Goal: Task Accomplishment & Management: Manage account settings

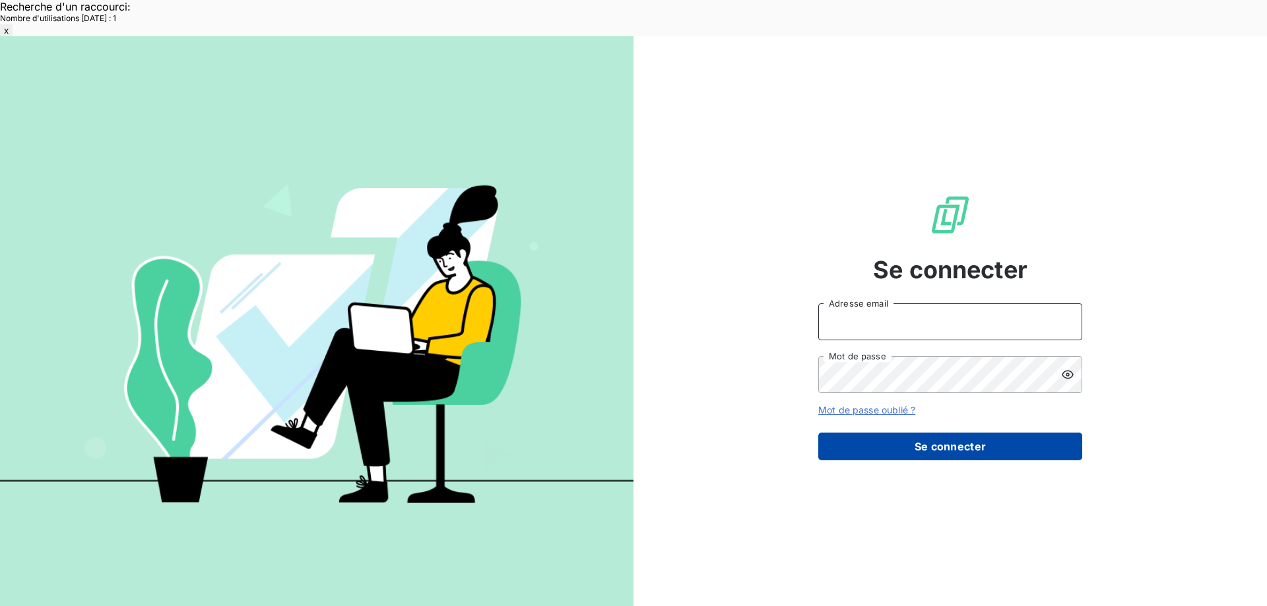
type input "[EMAIL_ADDRESS][DOMAIN_NAME]"
click at [867, 433] on button "Se connecter" at bounding box center [950, 447] width 264 height 28
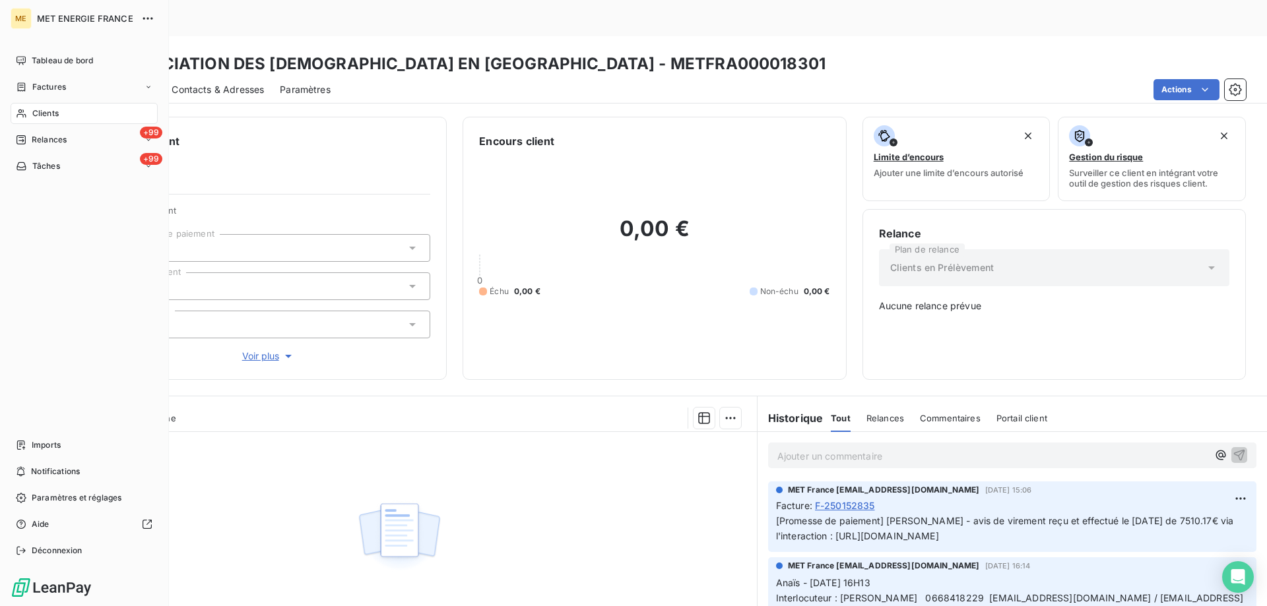
click at [73, 117] on div "Clients" at bounding box center [84, 113] width 147 height 21
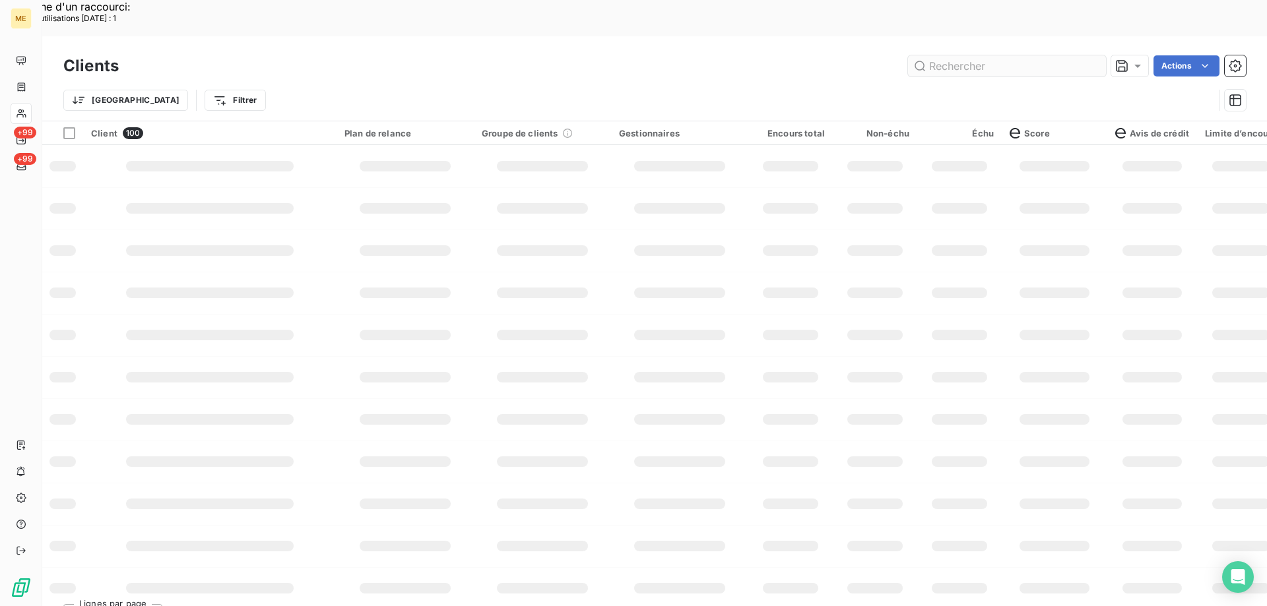
click at [938, 55] on input "text" at bounding box center [1007, 65] width 198 height 21
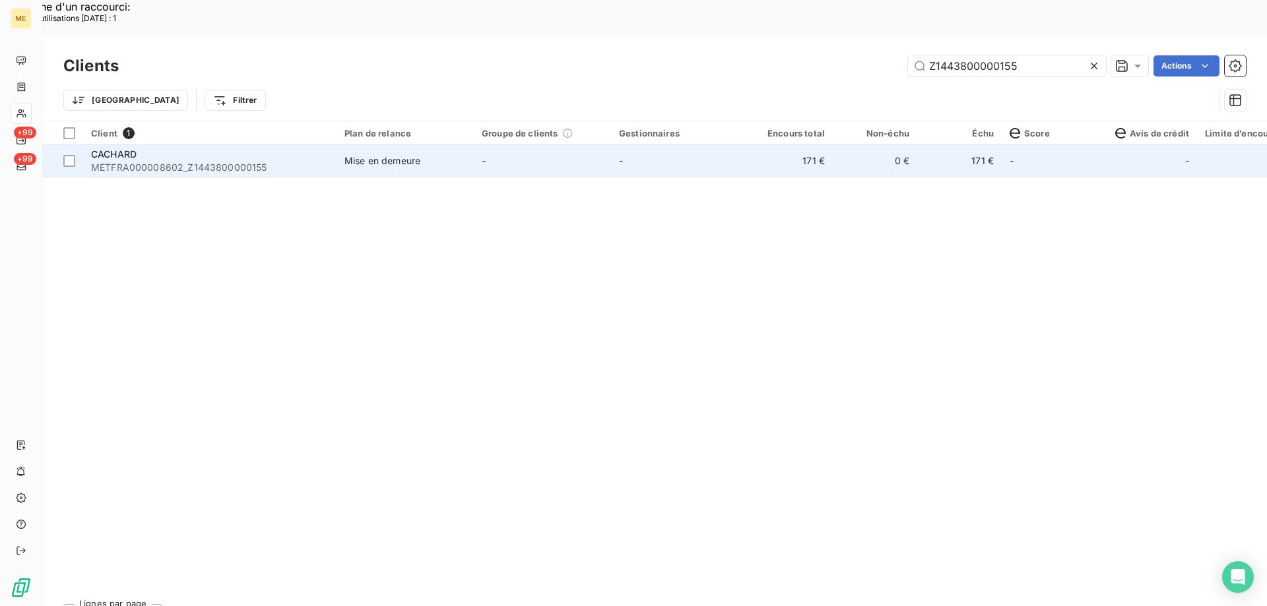
type input "Z1443800000155"
click at [267, 161] on span "METFRA000008602_Z1443800000155" at bounding box center [210, 167] width 238 height 13
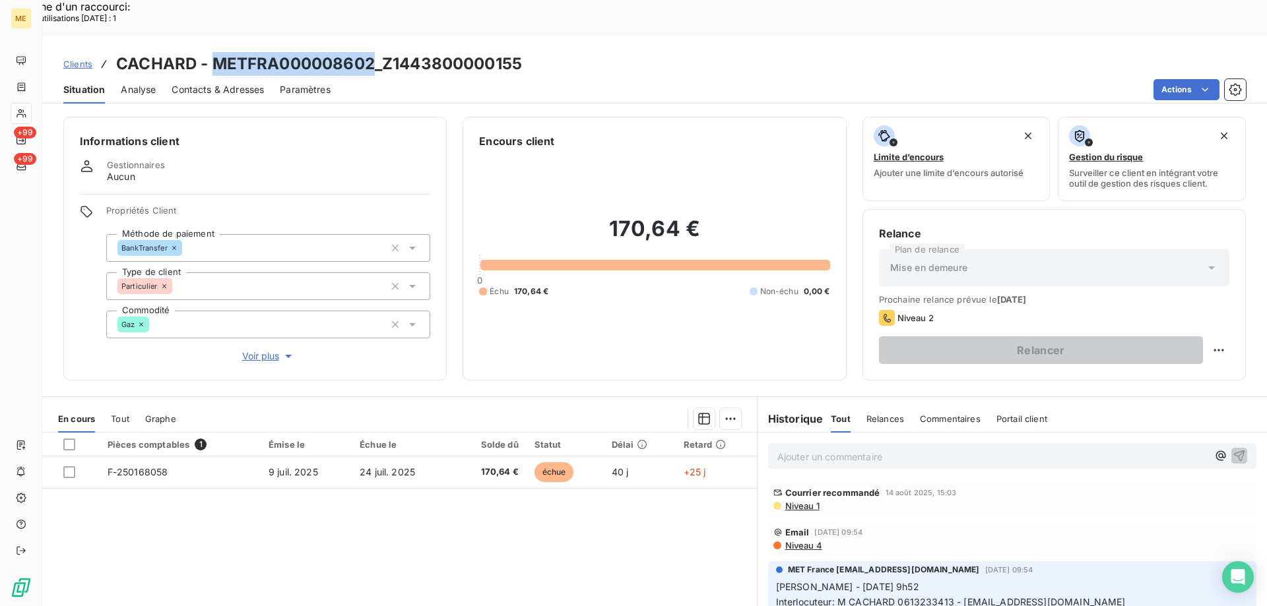
copy h3 "METFRA000008602"
drag, startPoint x: 215, startPoint y: 24, endPoint x: 373, endPoint y: 33, distance: 157.9
click at [373, 52] on h3 "CACHARD - METFRA000008602_Z1443800000155" at bounding box center [319, 64] width 406 height 24
click at [525, 52] on div "Clients CACHARD - METFRA000008602_Z1443800000155" at bounding box center [654, 64] width 1225 height 24
click at [437, 52] on h3 "CACHARD - METFRA000008602_Z1443800000155" at bounding box center [319, 64] width 406 height 24
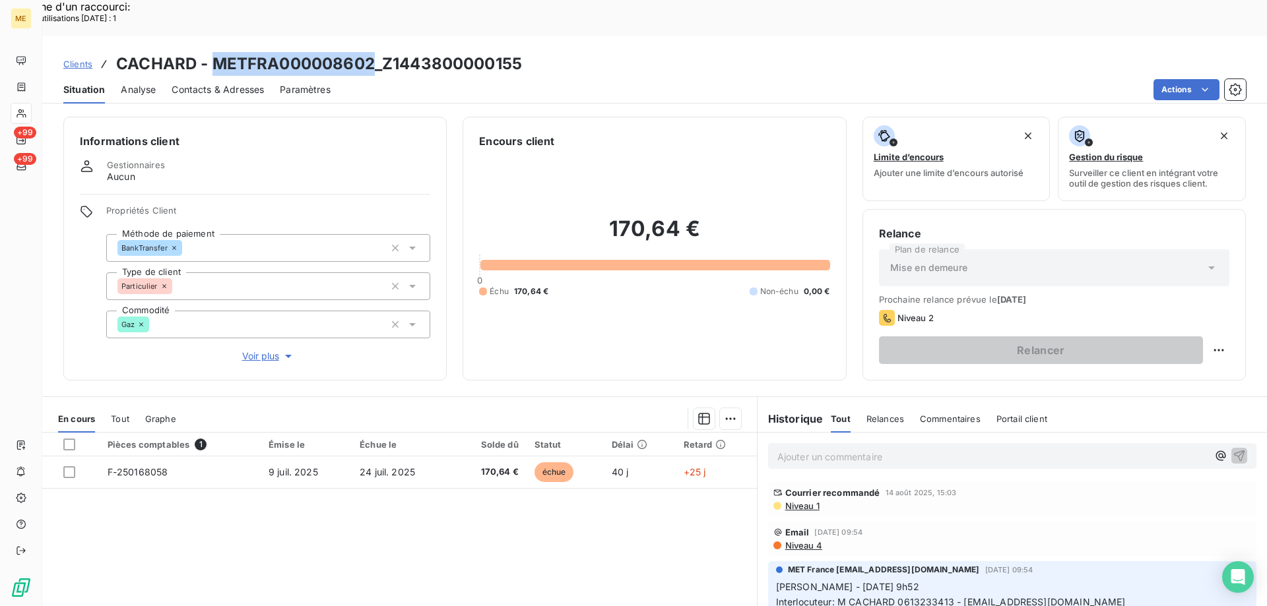
click at [457, 52] on h3 "CACHARD - METFRA000008602_Z1443800000155" at bounding box center [319, 64] width 406 height 24
click at [505, 79] on div "Actions" at bounding box center [795, 89] width 899 height 21
drag, startPoint x: 376, startPoint y: 28, endPoint x: 218, endPoint y: 24, distance: 158.4
click at [218, 52] on h3 "CACHARD - METFRA000008602_Z1443800000155" at bounding box center [319, 64] width 406 height 24
copy h3 "METFRA000008602"
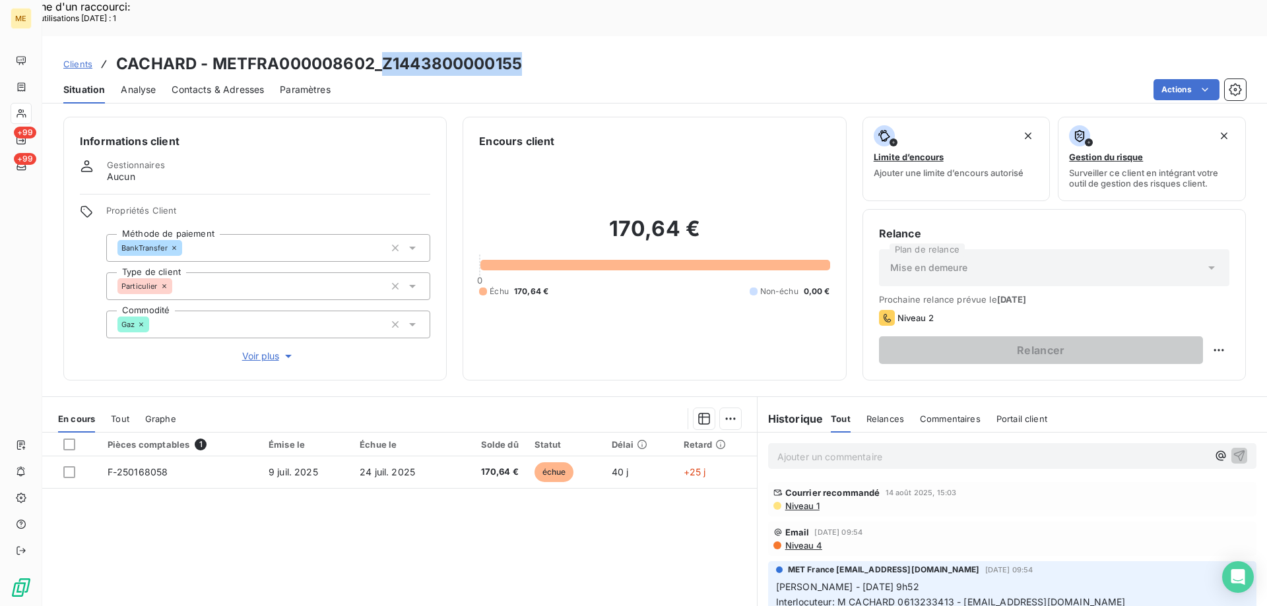
drag, startPoint x: 386, startPoint y: 18, endPoint x: 528, endPoint y: 26, distance: 142.1
click at [528, 52] on div "Clients CACHARD - METFRA000008602_Z1443800000155" at bounding box center [654, 64] width 1225 height 24
copy h3 "Z1443800000155"
drag, startPoint x: 790, startPoint y: 93, endPoint x: 596, endPoint y: 30, distance: 203.9
click at [784, 117] on div "Encours client 170,64 € 0 Échu 170,64 € Non-échu 0,00 €" at bounding box center [654, 249] width 383 height 264
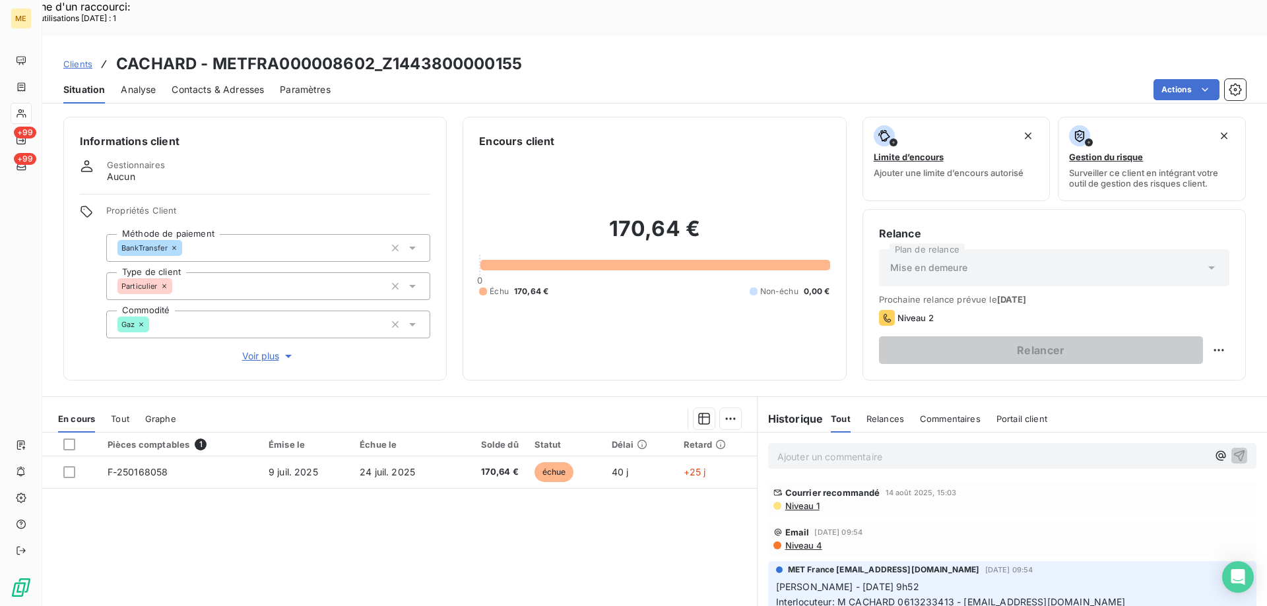
click at [34, 109] on div "ME +99 +99" at bounding box center [21, 303] width 42 height 606
click at [32, 110] on div "ME +99 +99" at bounding box center [21, 303] width 42 height 606
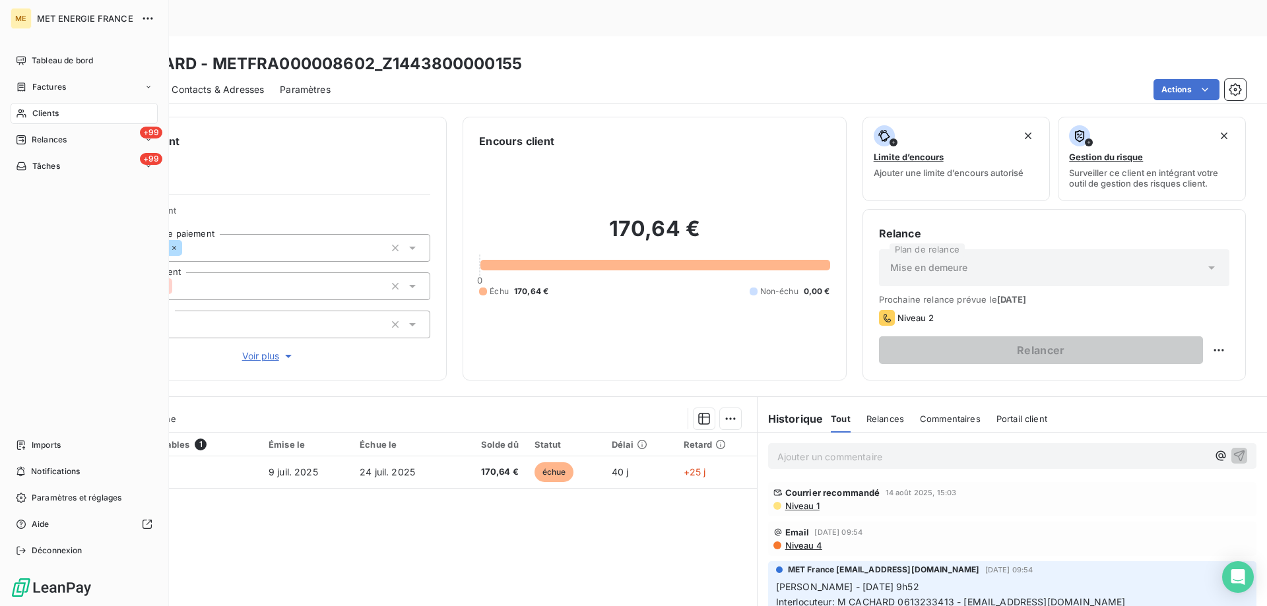
click at [24, 115] on icon at bounding box center [21, 113] width 11 height 11
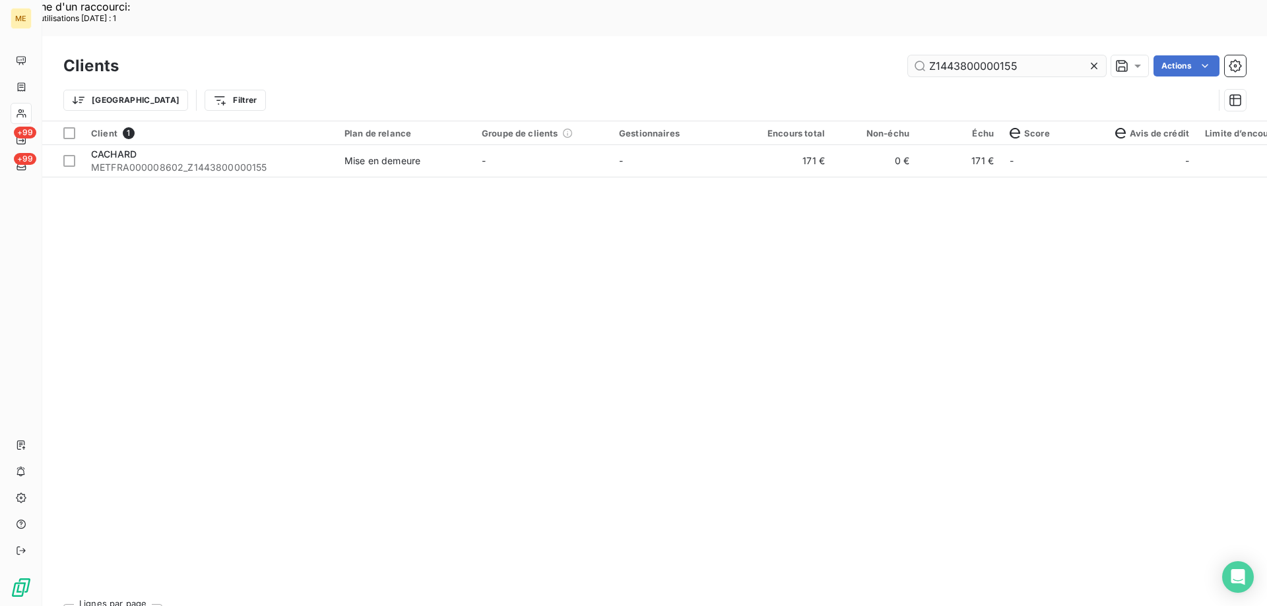
click at [967, 55] on input "Z1443800000155" at bounding box center [1007, 65] width 198 height 21
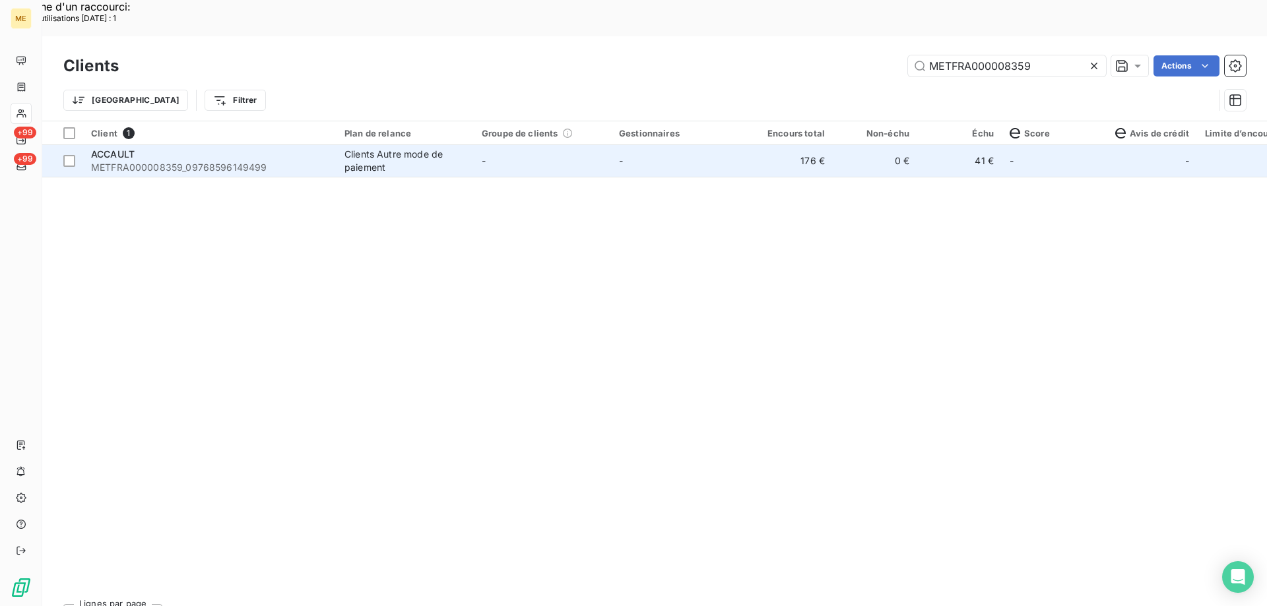
type input "METFRA000008359"
click at [237, 148] on div "ACCAULT" at bounding box center [210, 154] width 238 height 13
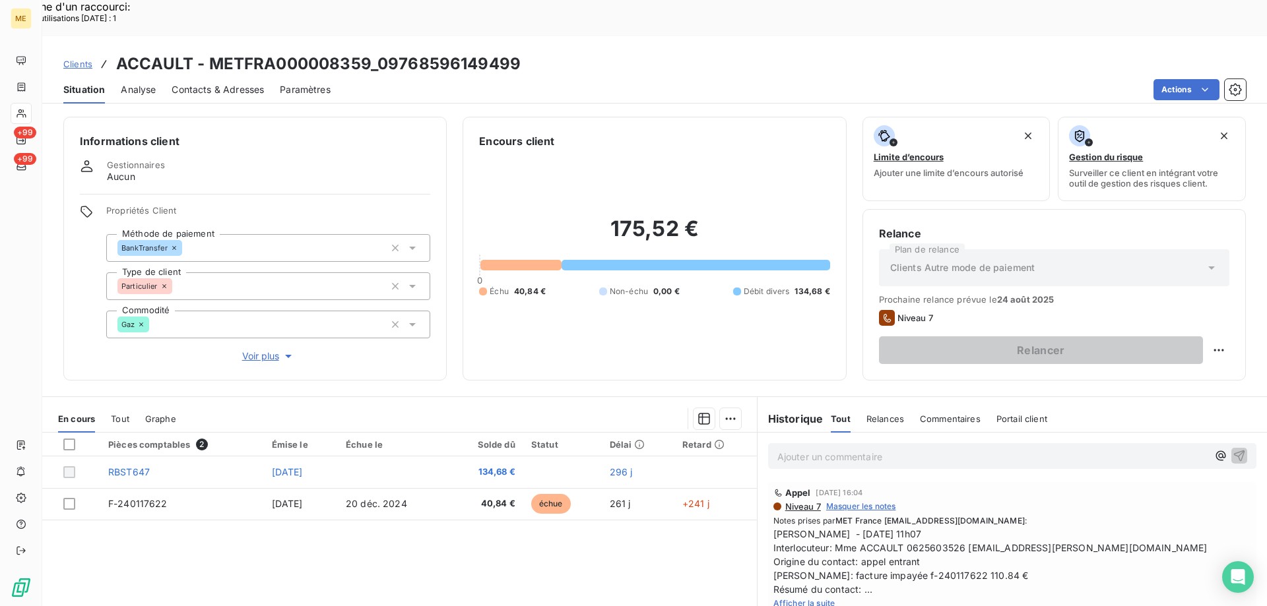
click at [816, 598] on span "Afficher la suite" at bounding box center [804, 603] width 62 height 10
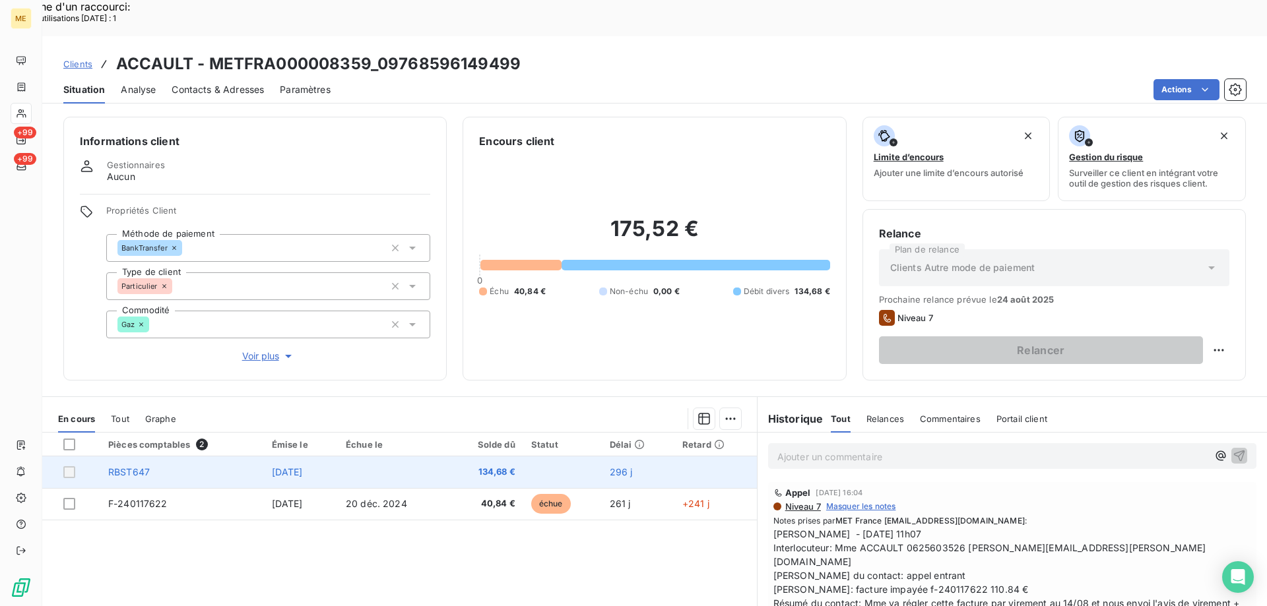
click at [67, 466] on div at bounding box center [69, 472] width 12 height 12
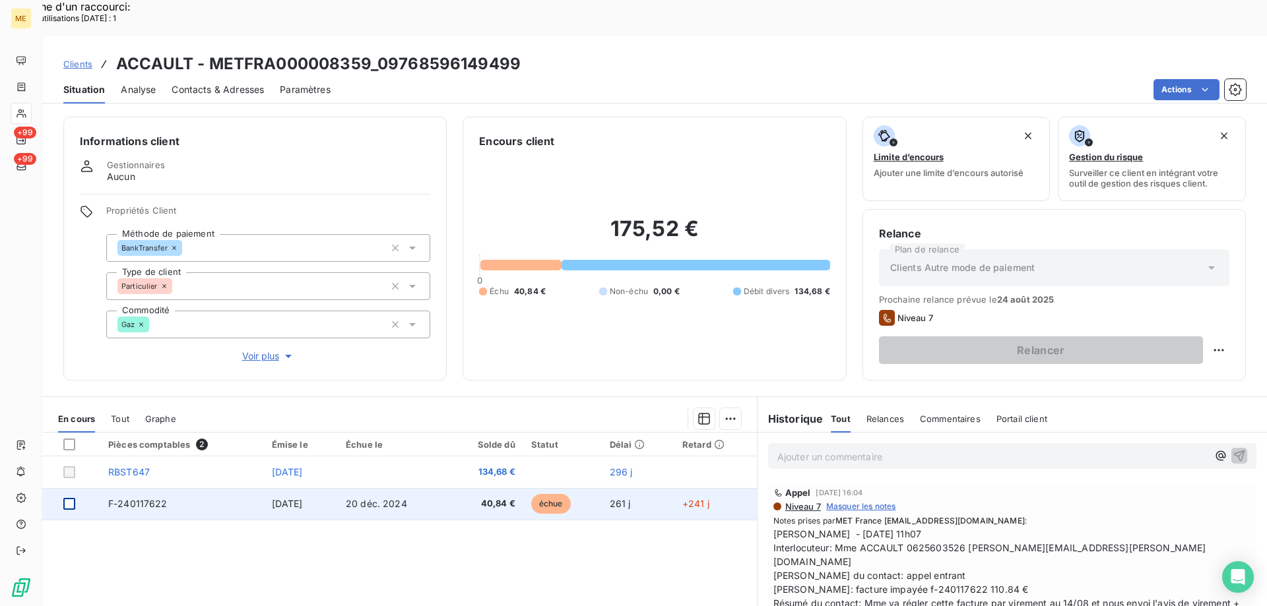
click at [68, 498] on div at bounding box center [69, 504] width 12 height 12
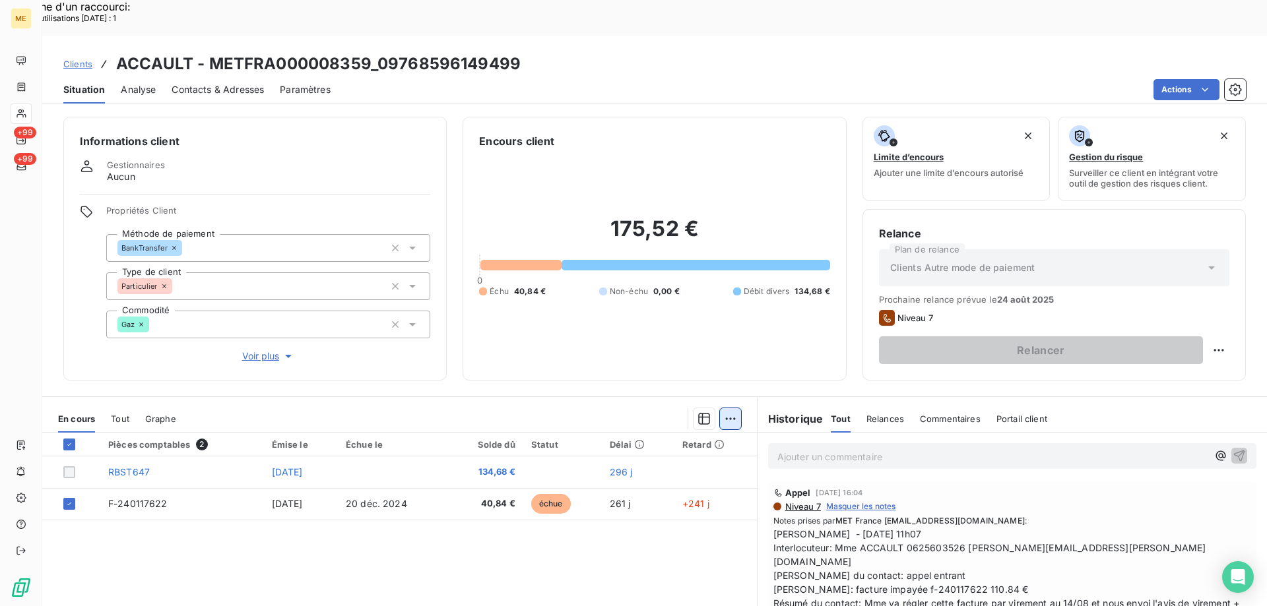
click at [684, 440] on div "Ajouter une promesse de paiement (1 facture)" at bounding box center [612, 435] width 233 height 21
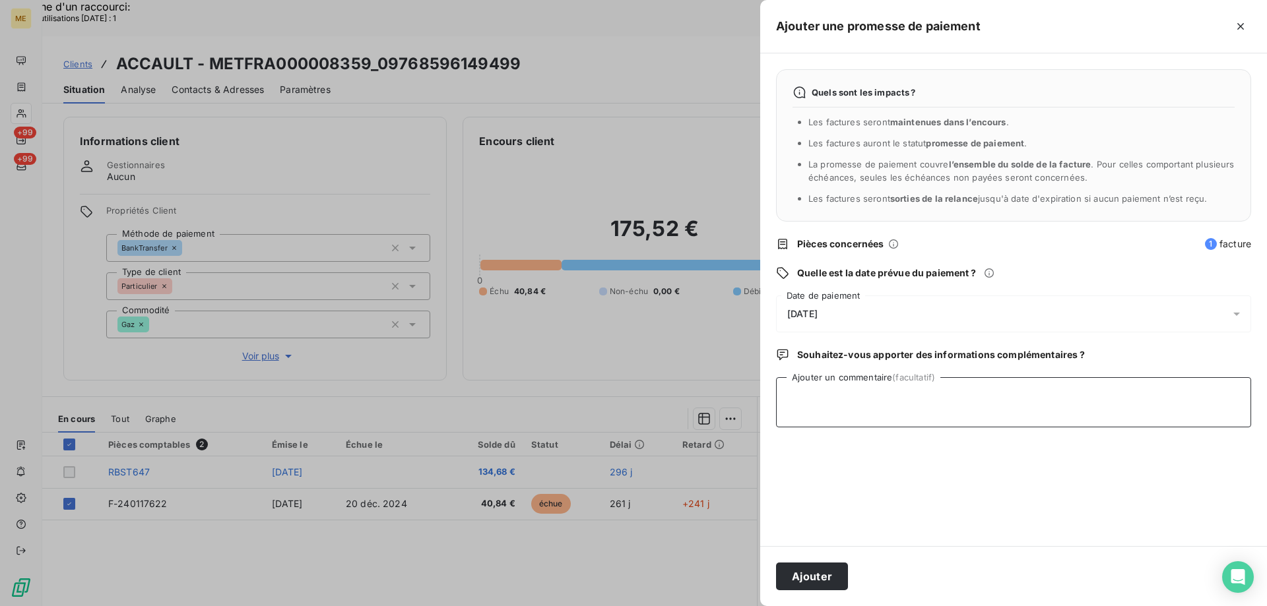
click at [813, 409] on textarea "Ajouter un commentaire (facultatif)" at bounding box center [1013, 402] width 475 height 50
paste textarea "[PERSON_NAME] - date Interlocuteur : Origine : [PERSON_NAME] : Résumé du contac…"
drag, startPoint x: 816, startPoint y: 397, endPoint x: 774, endPoint y: 395, distance: 42.3
click at [774, 395] on div "Quels sont les impacts ? Les factures seront maintenues dans l’encours . Les fa…" at bounding box center [1013, 299] width 507 height 493
click at [885, 404] on textarea "[PERSON_NAME]- date Interlocuteur : Origine : [PERSON_NAME] : Résumé du contact…" at bounding box center [1013, 402] width 475 height 50
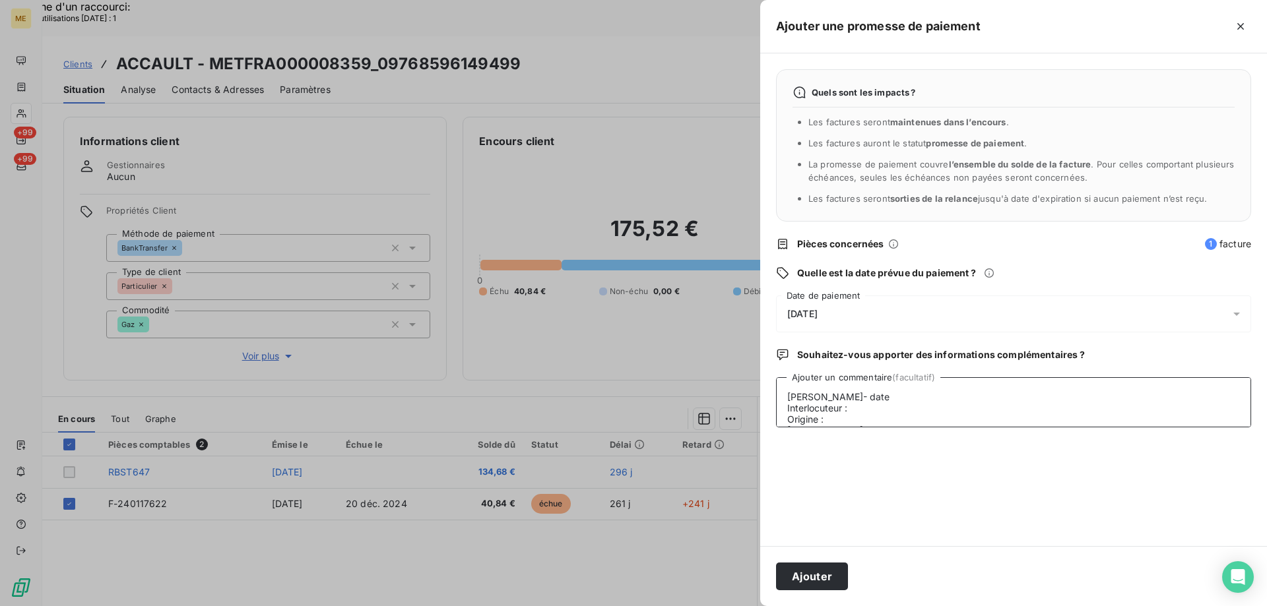
click at [885, 384] on textarea "[PERSON_NAME]- date Interlocuteur : Origine : [PERSON_NAME] : Résumé du contact…" at bounding box center [1013, 402] width 475 height 50
click at [903, 400] on textarea "[PERSON_NAME]- date - [DATE] Interlocuteur : Origine : [PERSON_NAME] : Résumé d…" at bounding box center [1013, 402] width 475 height 50
click at [903, 405] on textarea "[PERSON_NAME]- date - [DATE] Interlocuteur : Origine : [PERSON_NAME] : Résumé d…" at bounding box center [1013, 402] width 475 height 50
paste textarea "[EMAIL_ADDRESS][PERSON_NAME][DOMAIN_NAME]"
click at [956, 422] on textarea "[PERSON_NAME]- date - [DATE] Interlocuteur : Mr Accault - [EMAIL_ADDRESS][PERSO…" at bounding box center [1013, 402] width 475 height 50
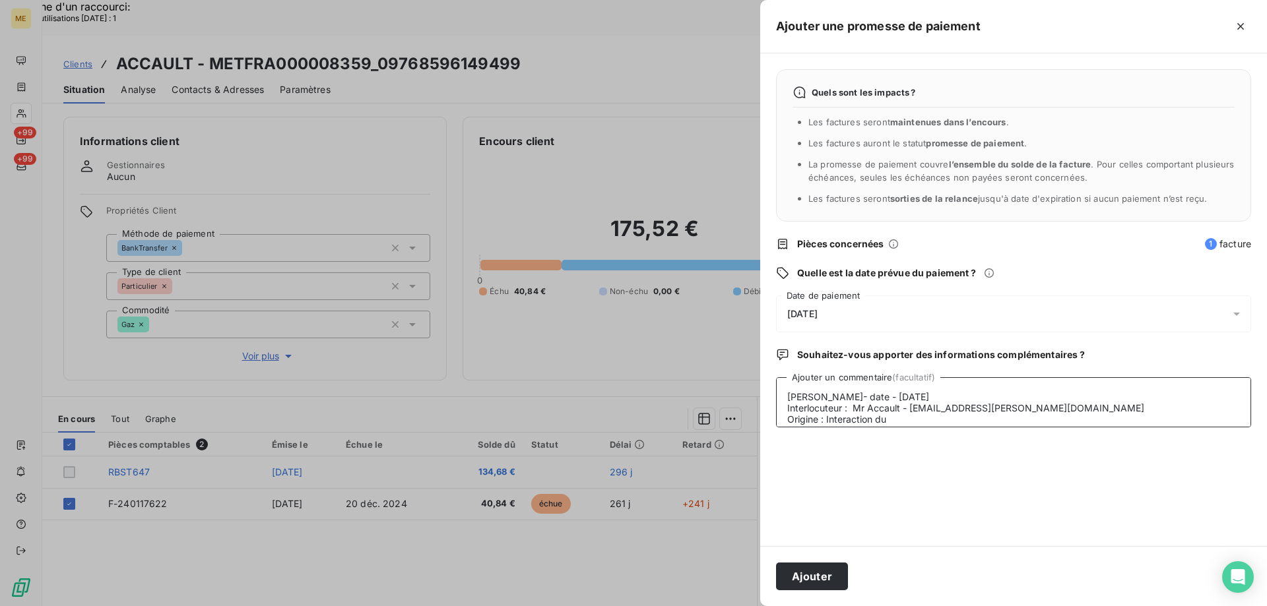
paste textarea "[DATE] 09:44"
click at [921, 394] on textarea "[PERSON_NAME]- date - [DATE] Interlocuteur : Mr Accault - [EMAIL_ADDRESS][PERSO…" at bounding box center [1013, 402] width 475 height 50
click at [926, 410] on textarea "[PERSON_NAME]- date - [DATE] Interlocuteur : Mr Accault - [EMAIL_ADDRESS][PERSO…" at bounding box center [1013, 402] width 475 height 50
click at [911, 288] on div "Quels sont les impacts ? Les factures seront maintenues dans l’encours . Les fa…" at bounding box center [1013, 299] width 507 height 493
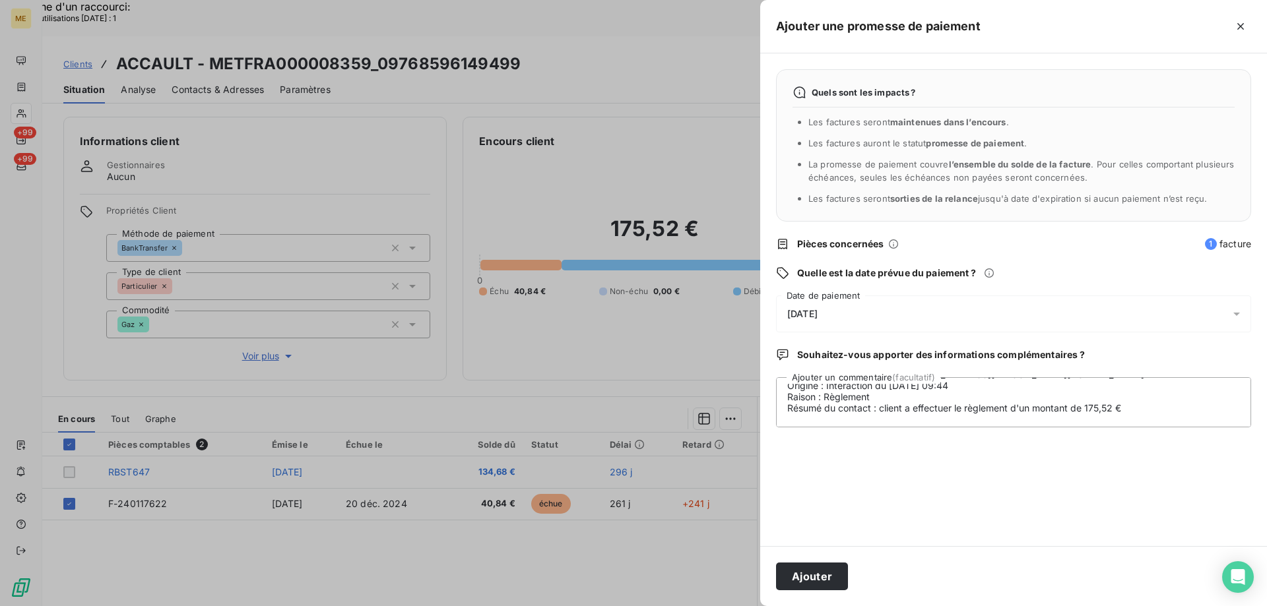
click at [894, 313] on div "[DATE]" at bounding box center [1013, 314] width 475 height 37
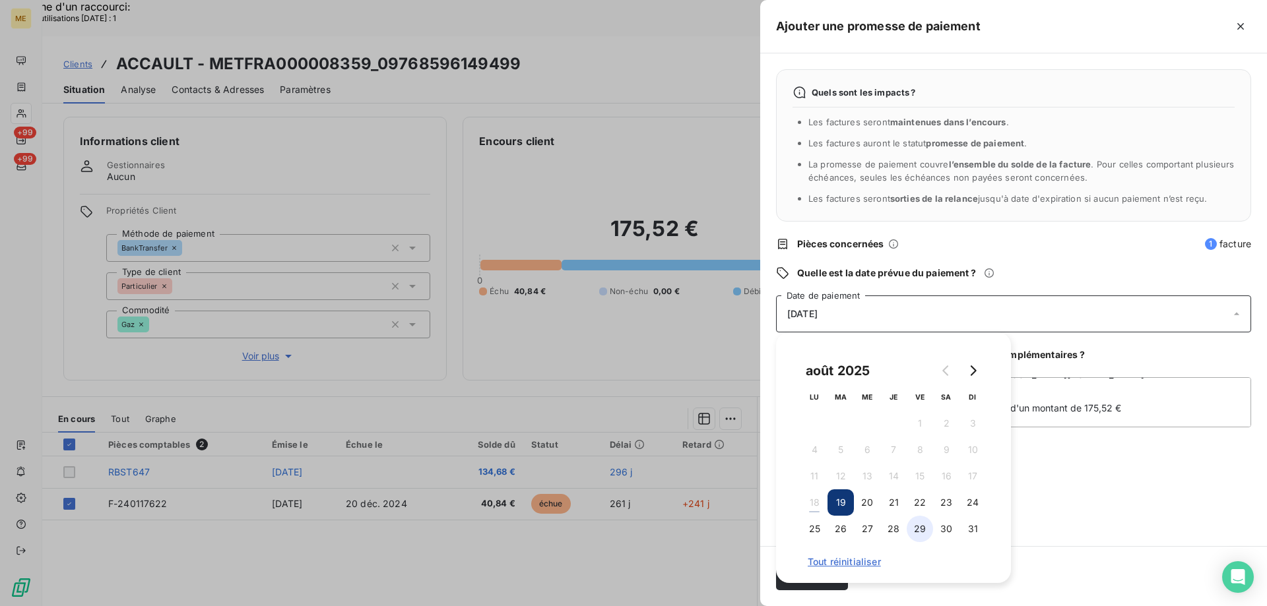
click at [917, 532] on button "29" at bounding box center [920, 529] width 26 height 26
click at [1062, 521] on div "Quels sont les impacts ? Les factures seront maintenues dans l’encours . Les fa…" at bounding box center [1013, 299] width 507 height 493
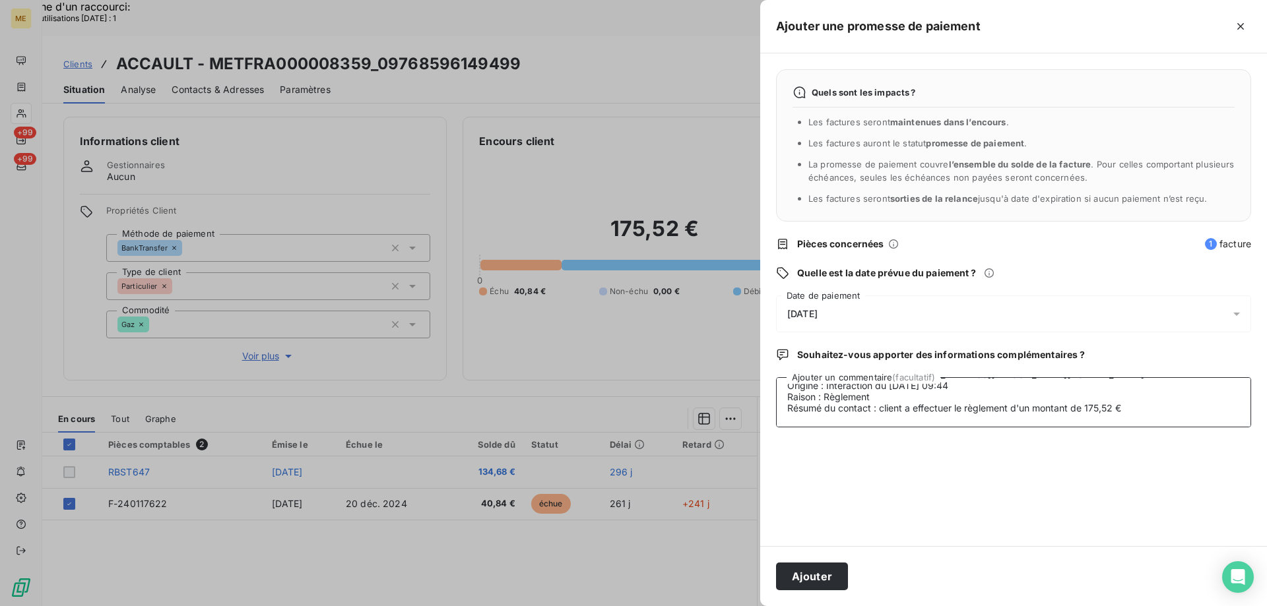
click at [913, 408] on textarea "[PERSON_NAME]- date - [DATE] Interlocuteur : Mr Accault - [EMAIL_ADDRESS][PERSO…" at bounding box center [1013, 402] width 475 height 50
click at [0, 0] on lt-span "à effectuer" at bounding box center [0, 0] width 0 height 0
type textarea "[PERSON_NAME]- date - [DATE] Interlocuteur : Mr Accault - [EMAIL_ADDRESS][PERSO…"
click at [836, 572] on button "Ajouter" at bounding box center [812, 577] width 72 height 28
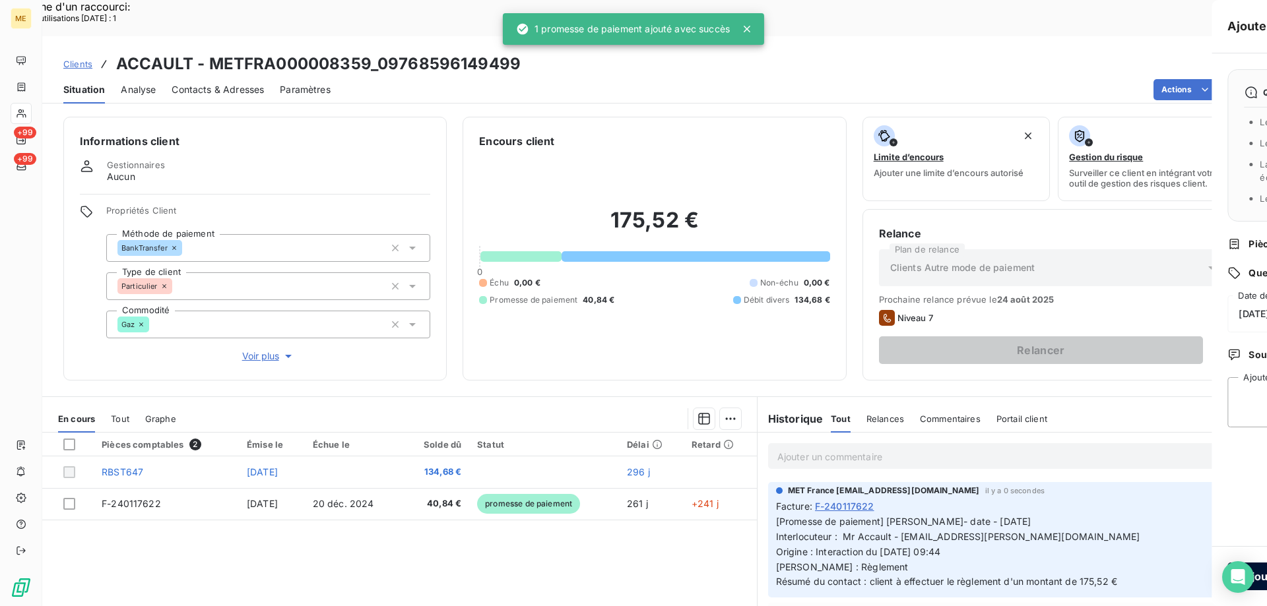
scroll to position [0, 0]
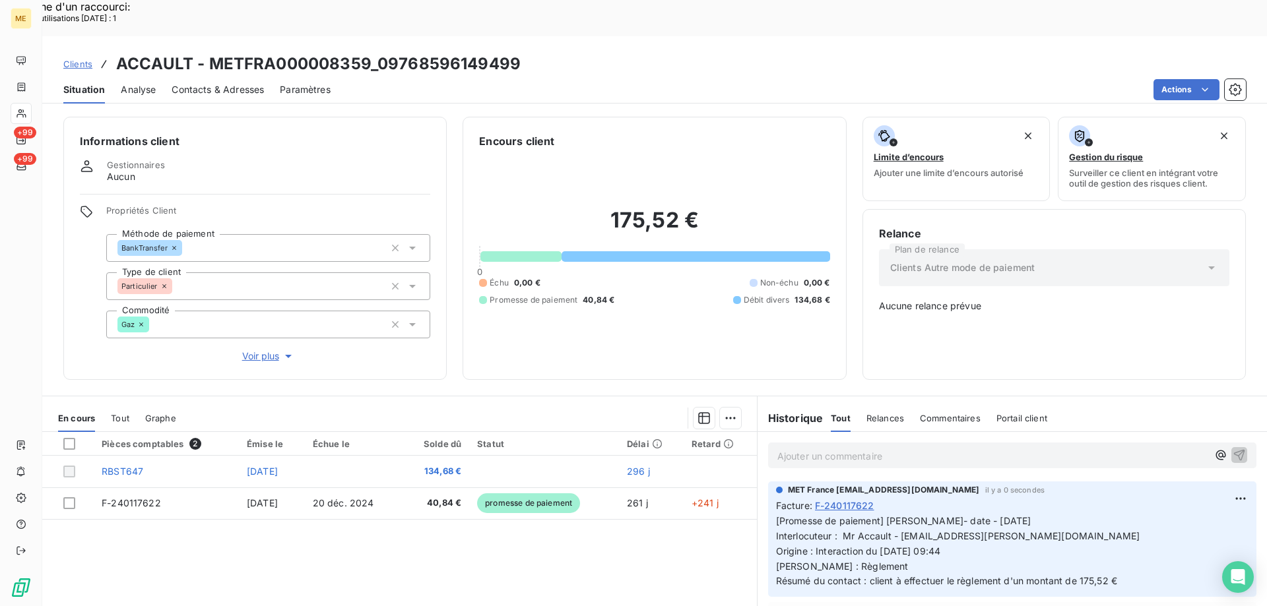
click at [485, 52] on h3 "ACCAULT - METFRA000008359_09768596149499" at bounding box center [318, 64] width 404 height 24
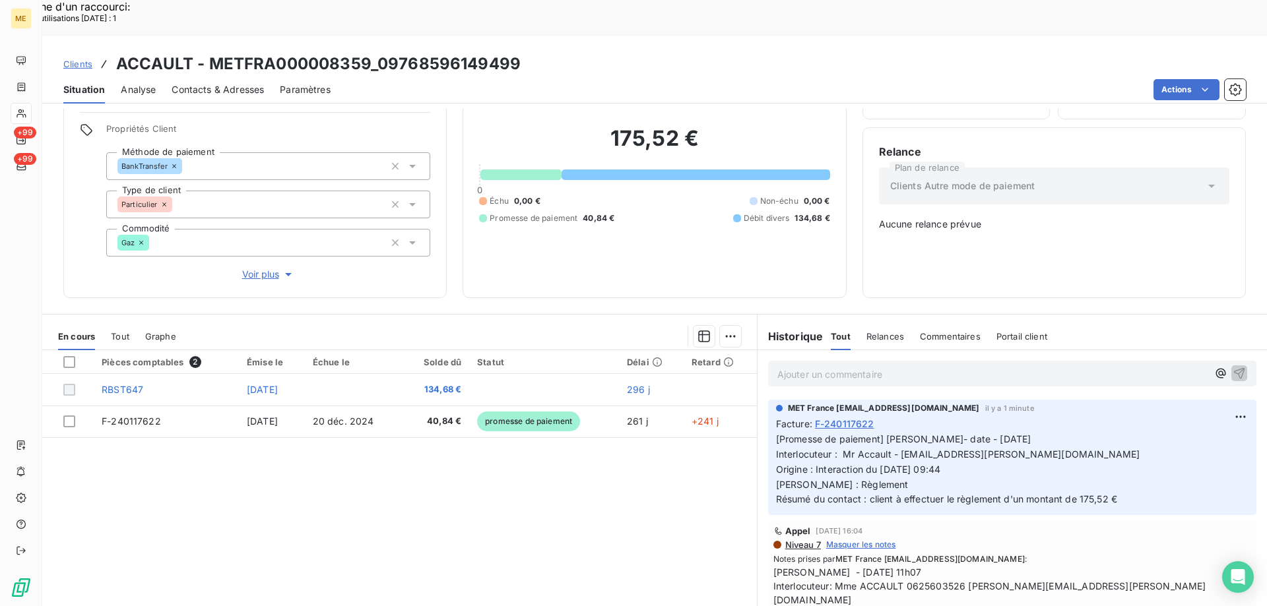
click at [914, 212] on div "Relance Plan de relance Clients Autre mode de paiement Aucune relance prévue" at bounding box center [1054, 213] width 350 height 138
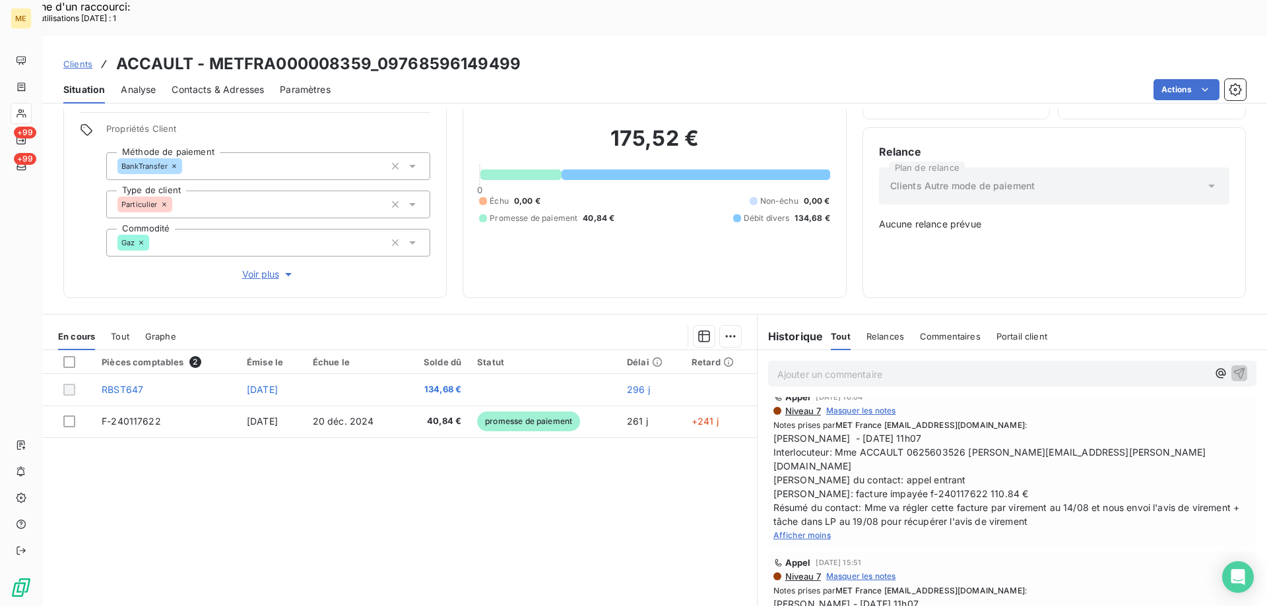
scroll to position [264, 0]
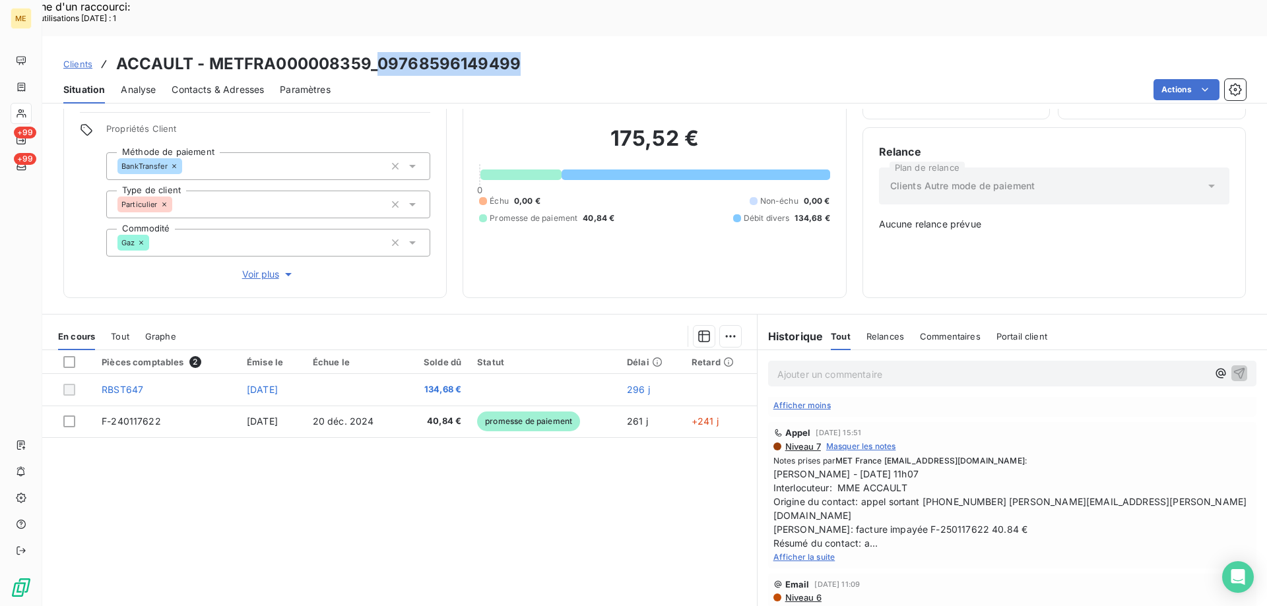
copy h3 "09768596149499"
drag, startPoint x: 379, startPoint y: 27, endPoint x: 532, endPoint y: 27, distance: 153.7
click at [532, 52] on div "Clients ACCAULT - METFRA000008359_09768596149499" at bounding box center [654, 64] width 1225 height 24
click at [21, 107] on div at bounding box center [21, 113] width 21 height 21
click at [16, 113] on icon at bounding box center [21, 113] width 11 height 11
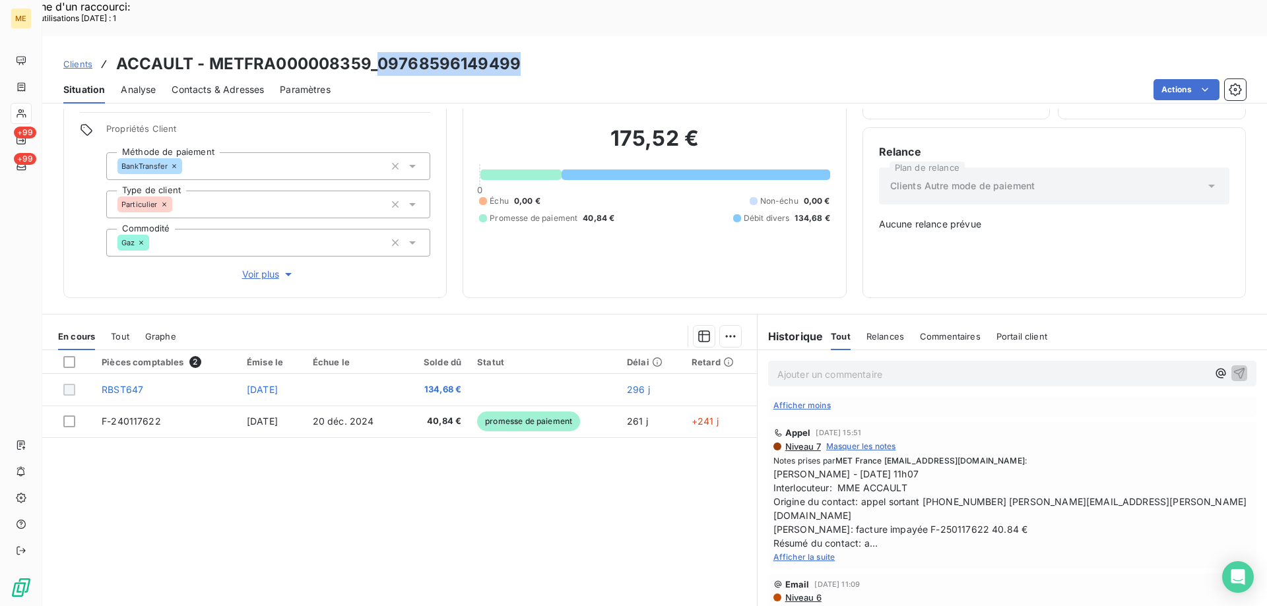
click at [16, 113] on icon at bounding box center [21, 113] width 11 height 11
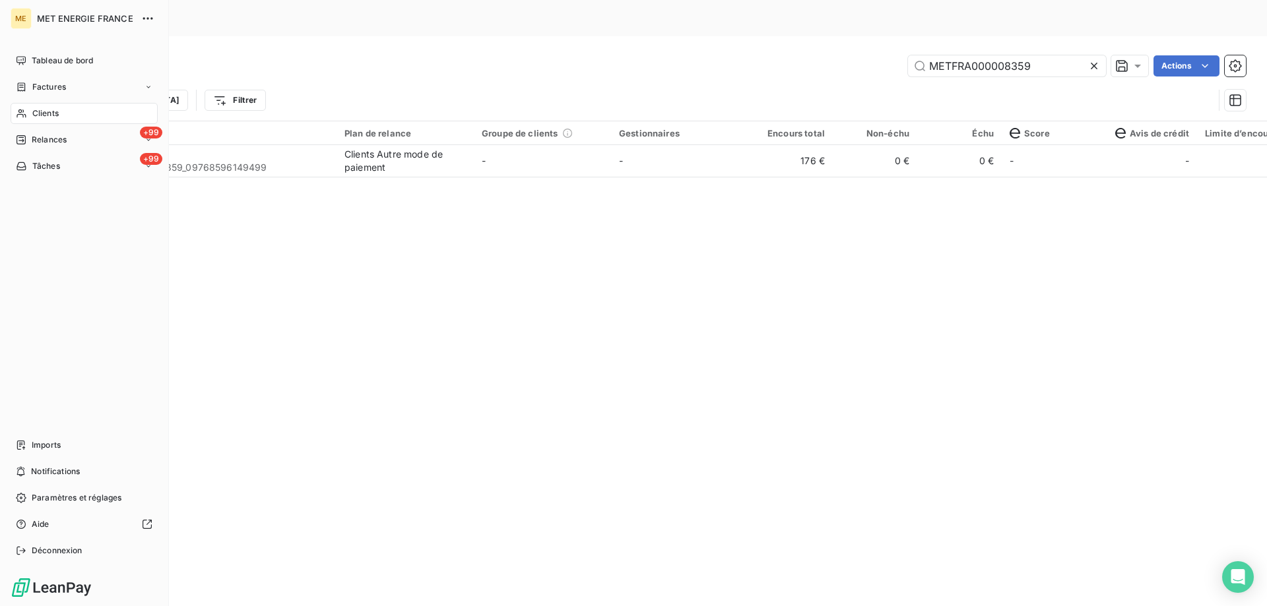
click at [36, 112] on span "Clients" at bounding box center [45, 114] width 26 height 12
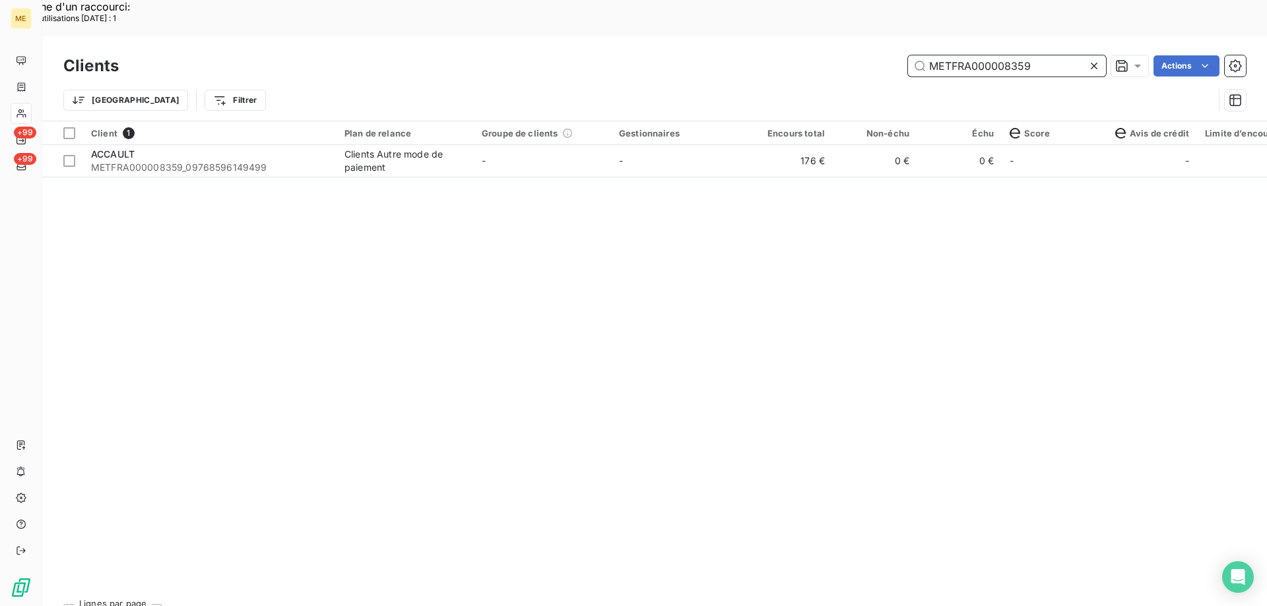
click at [1000, 55] on input "METFRA000008359" at bounding box center [1007, 65] width 198 height 21
paste input "AGENCE CARCY FILS"
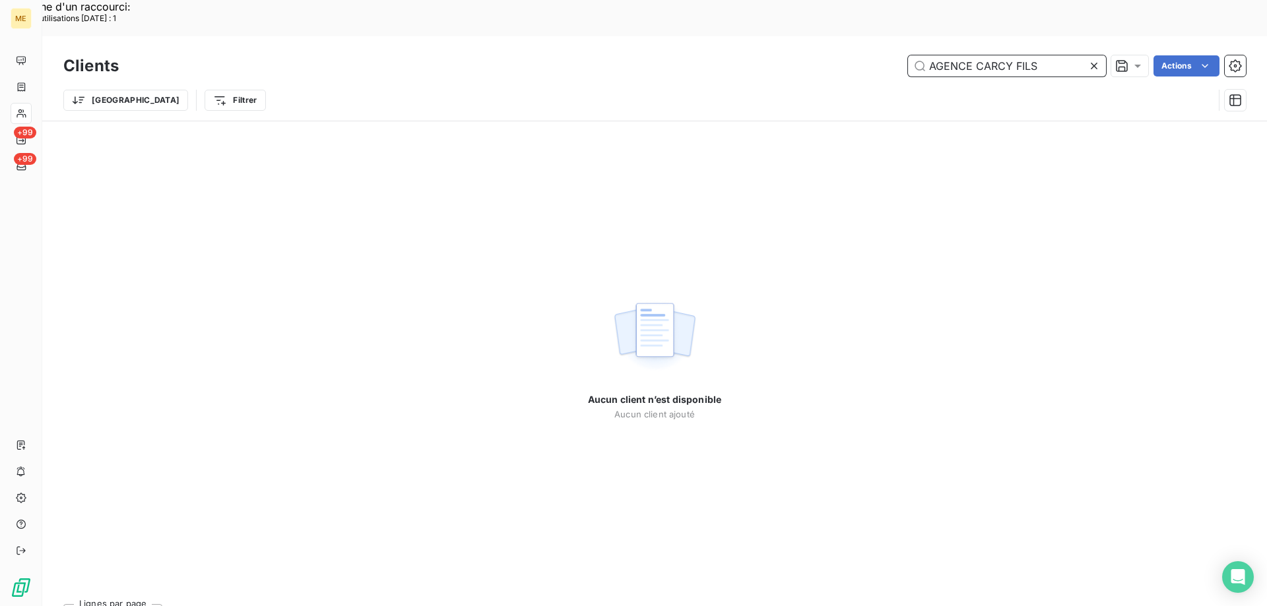
click at [933, 55] on input "AGENCE CARCY FILS" at bounding box center [1007, 65] width 198 height 21
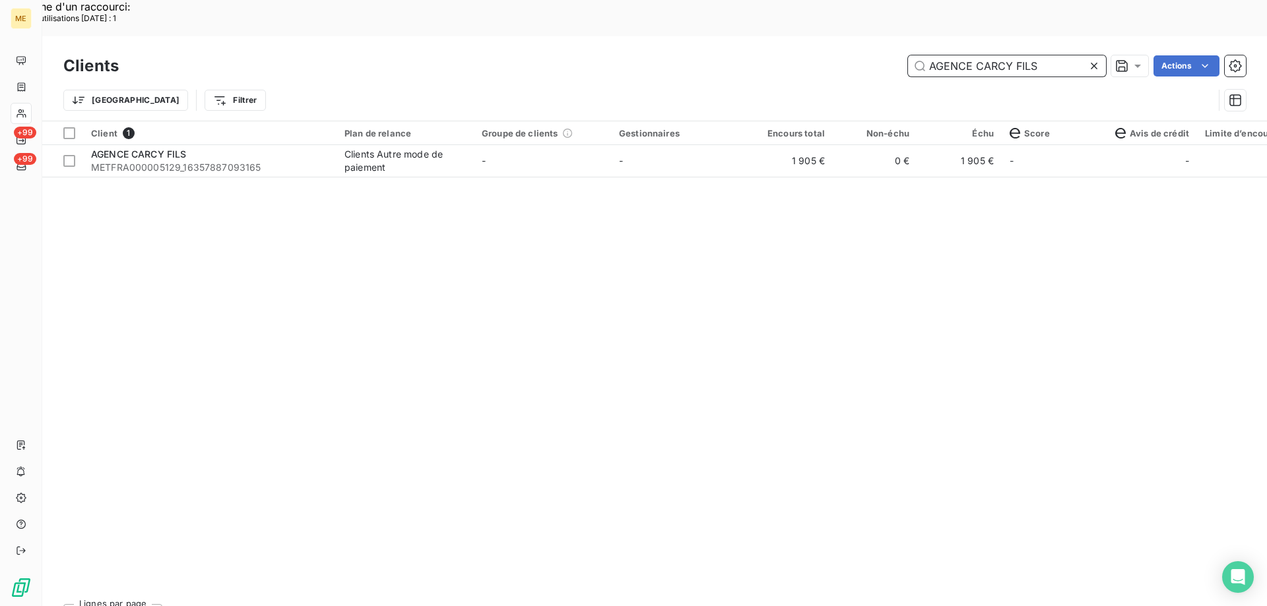
type input "AGENCE CARCY FILS"
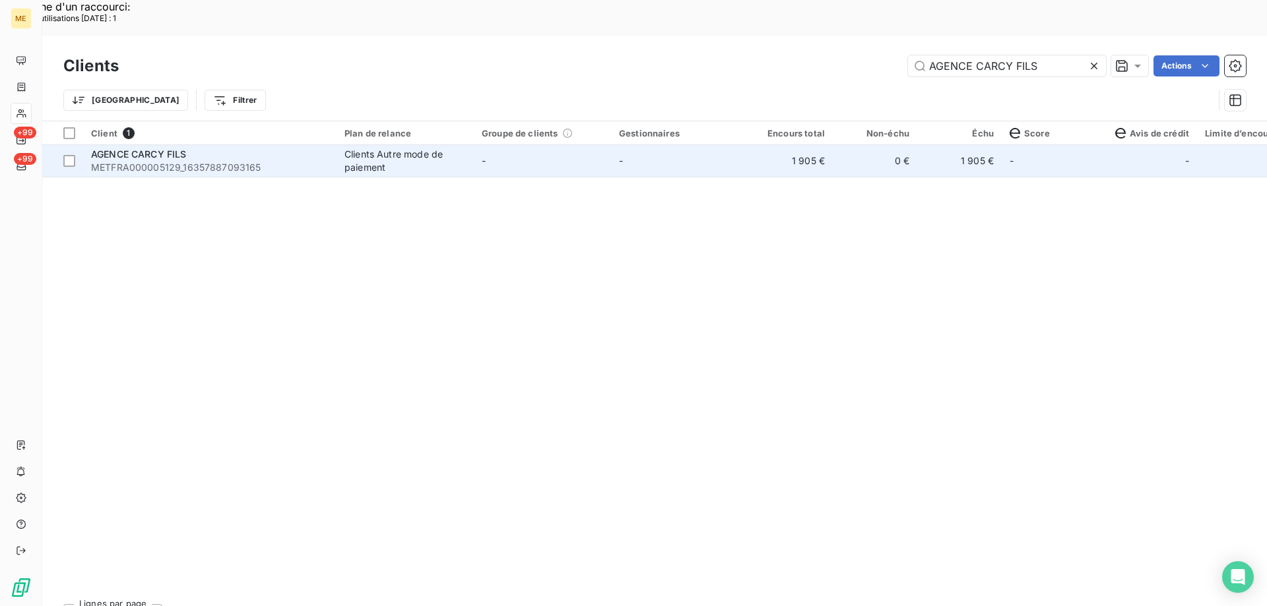
click at [144, 161] on span "METFRA000005129_16357887093165" at bounding box center [210, 167] width 238 height 13
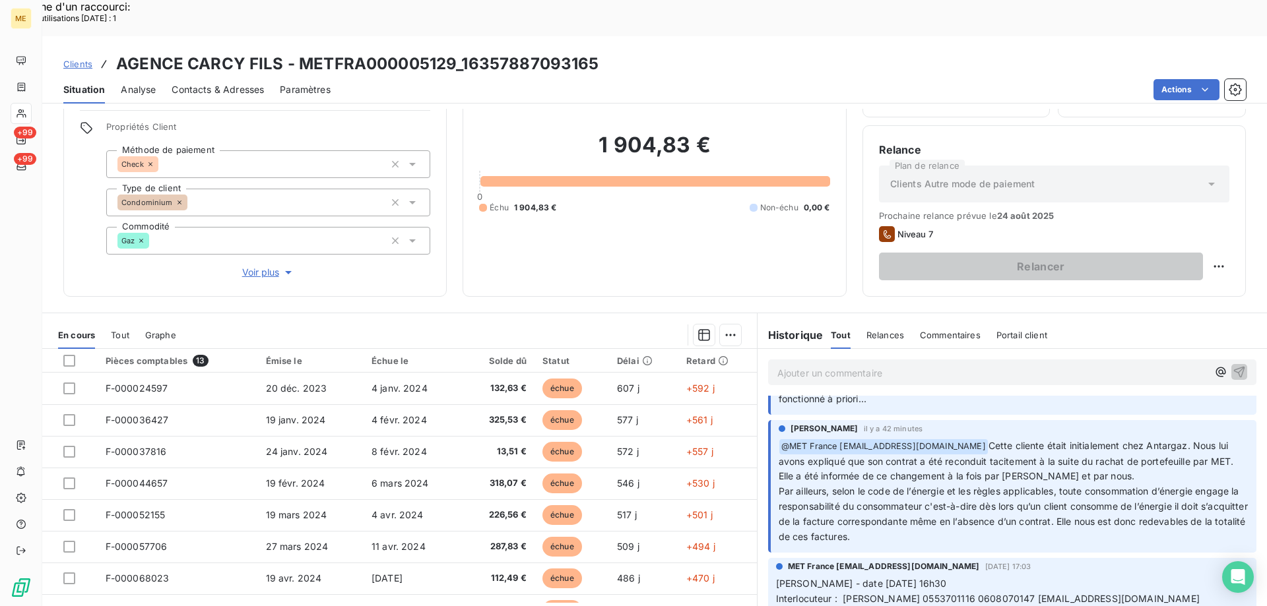
scroll to position [66, 0]
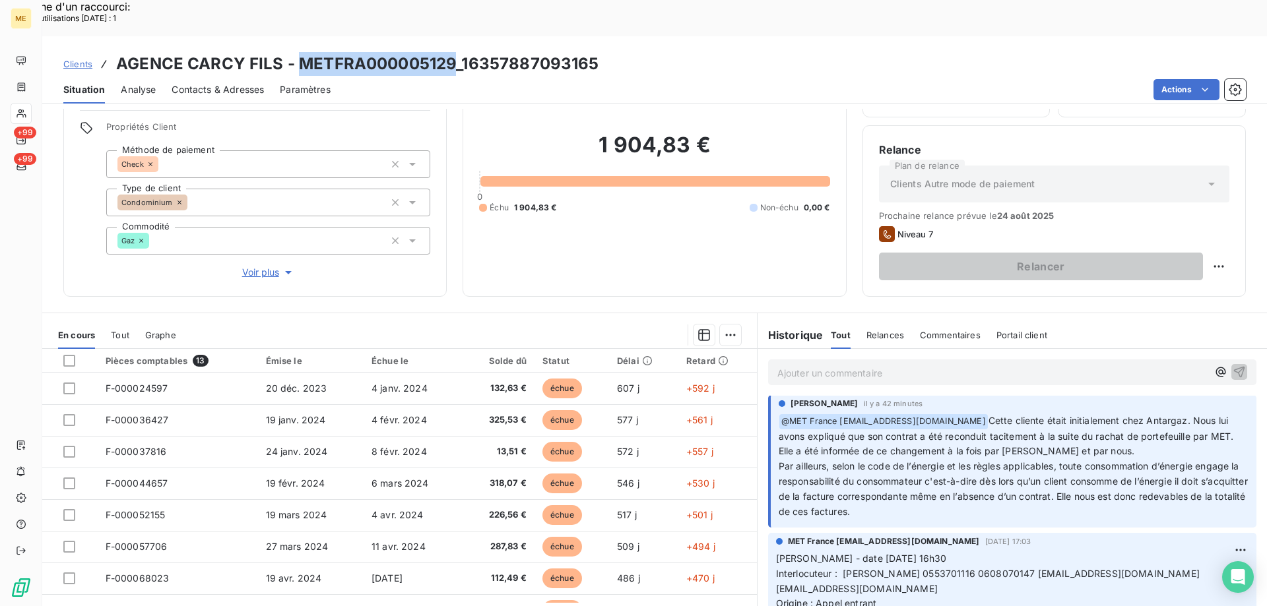
copy h3 "METFRA000005129"
drag, startPoint x: 296, startPoint y: 26, endPoint x: 451, endPoint y: 20, distance: 155.2
click at [451, 52] on h3 "AGENCE CARCY FILS - METFRA000005129_16357887093165" at bounding box center [357, 64] width 483 height 24
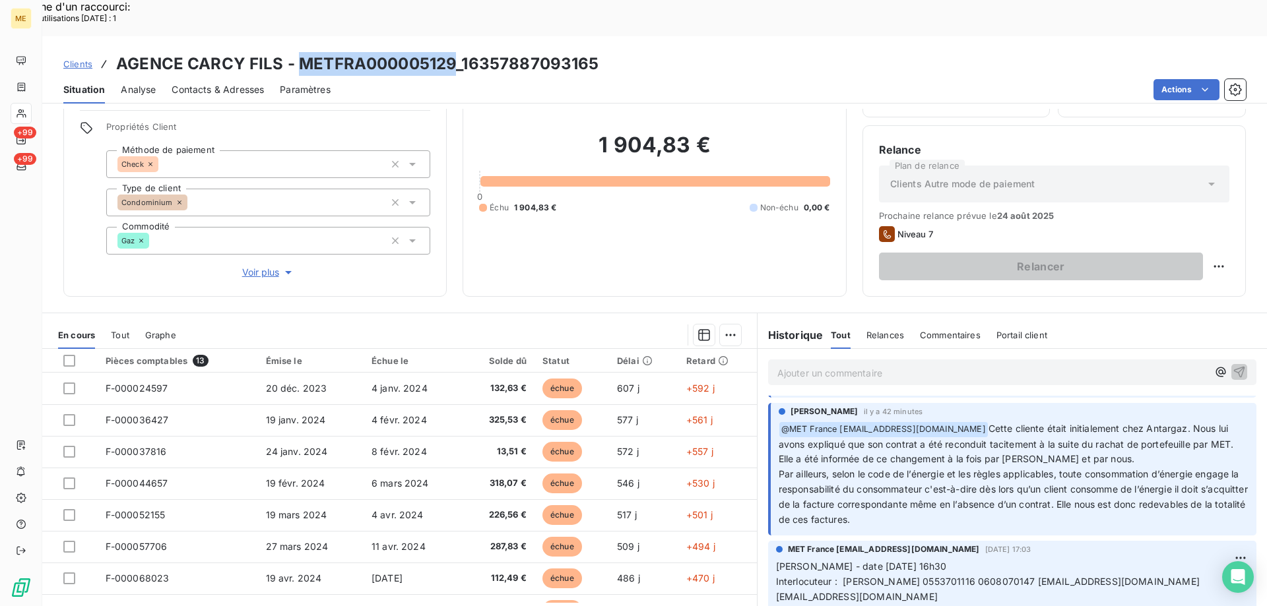
scroll to position [0, 0]
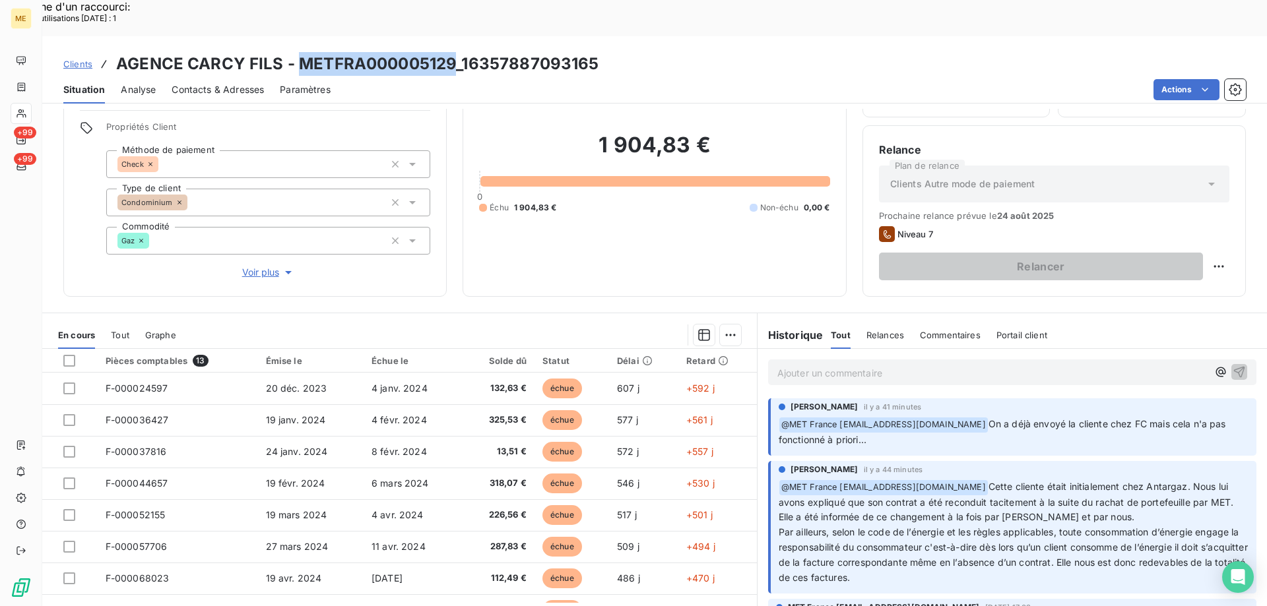
copy span "selon le code de l’énergie et les règles applicables, toute consommation d’éner…"
drag, startPoint x: 827, startPoint y: 494, endPoint x: 893, endPoint y: 285, distance: 218.5
click at [960, 527] on span "Par ailleurs, selon le code de l’énergie et les règles applicables, toute conso…" at bounding box center [1015, 555] width 472 height 57
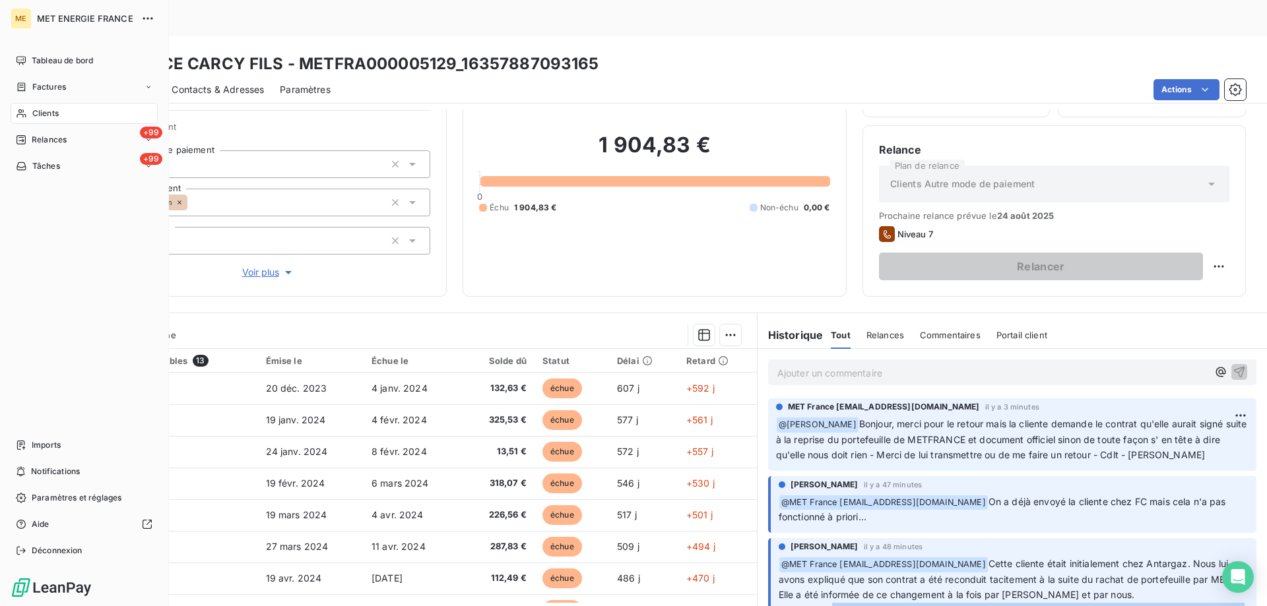
click at [29, 111] on div "Clients" at bounding box center [84, 113] width 147 height 21
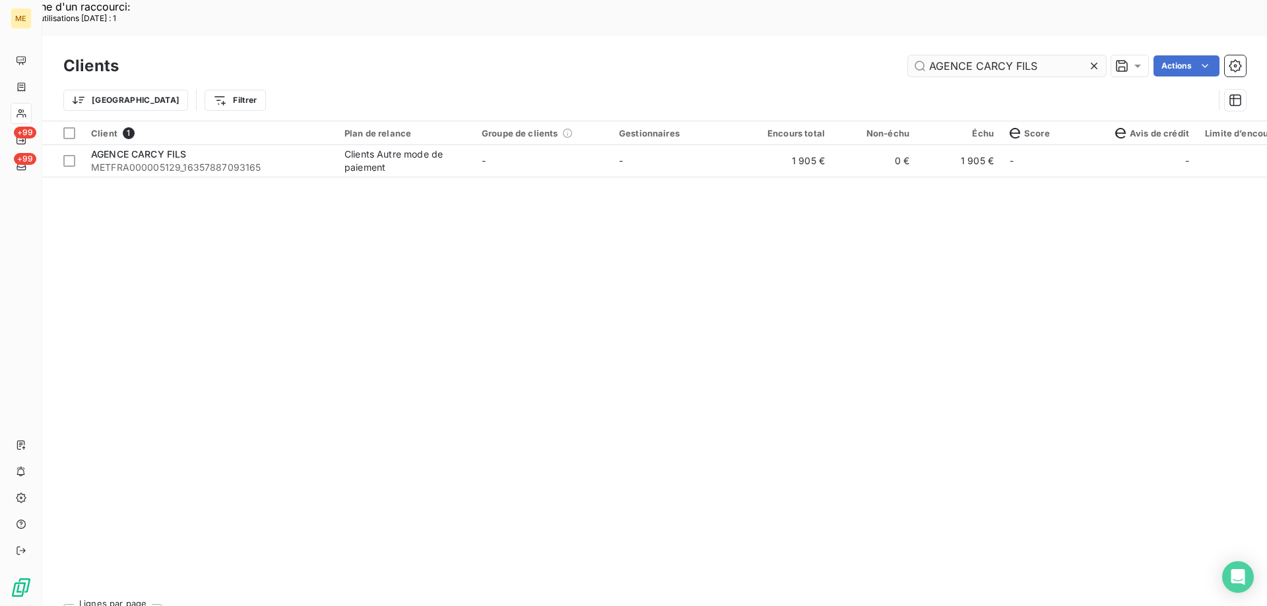
click at [1007, 55] on input "AGENCE CARCY FILS" at bounding box center [1007, 65] width 198 height 21
click at [1006, 55] on input "AGENCE CARCY FILS" at bounding box center [1007, 65] width 198 height 21
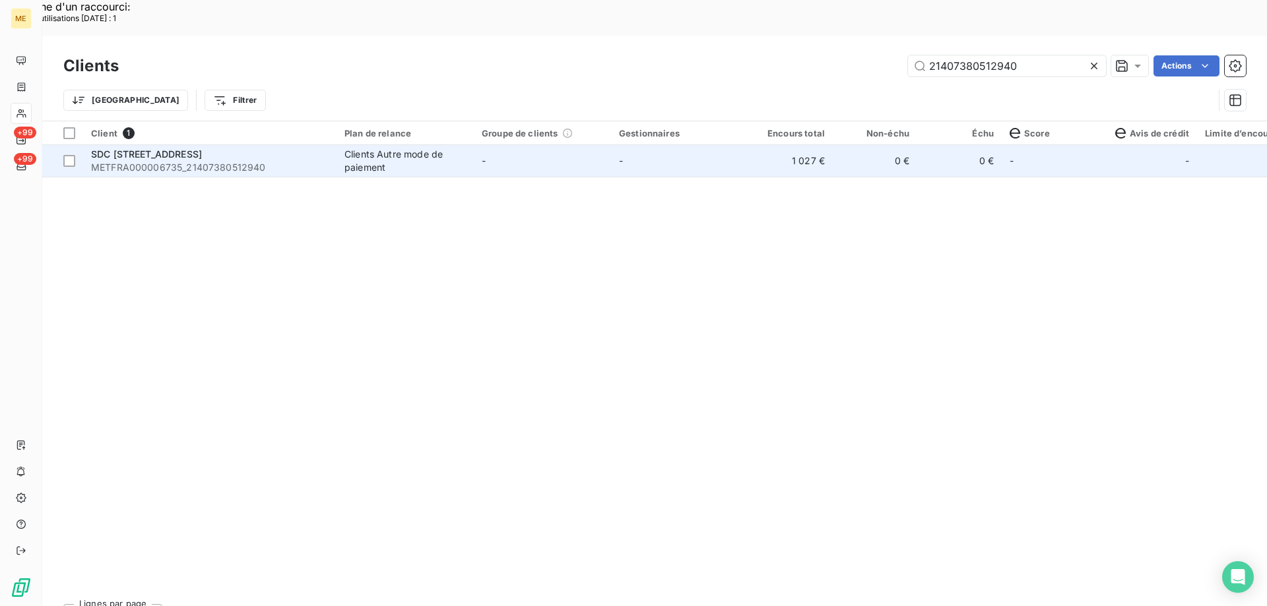
type input "21407380512940"
click at [260, 148] on div "SDC [STREET_ADDRESS]" at bounding box center [210, 154] width 238 height 13
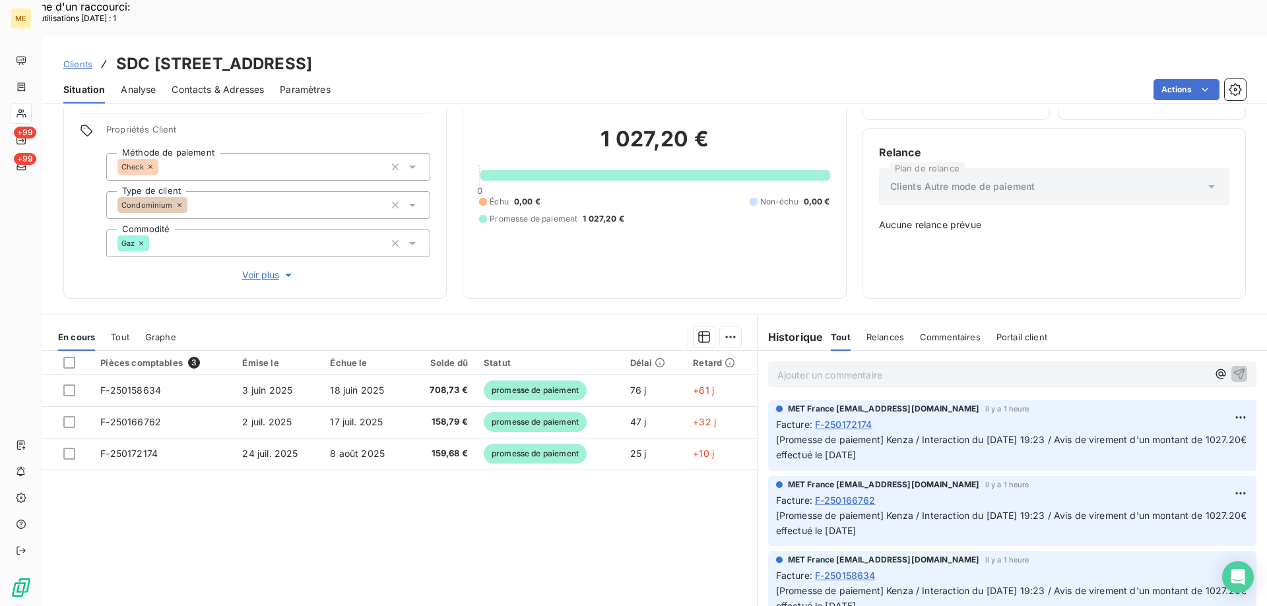
scroll to position [82, 0]
